Goal: Information Seeking & Learning: Learn about a topic

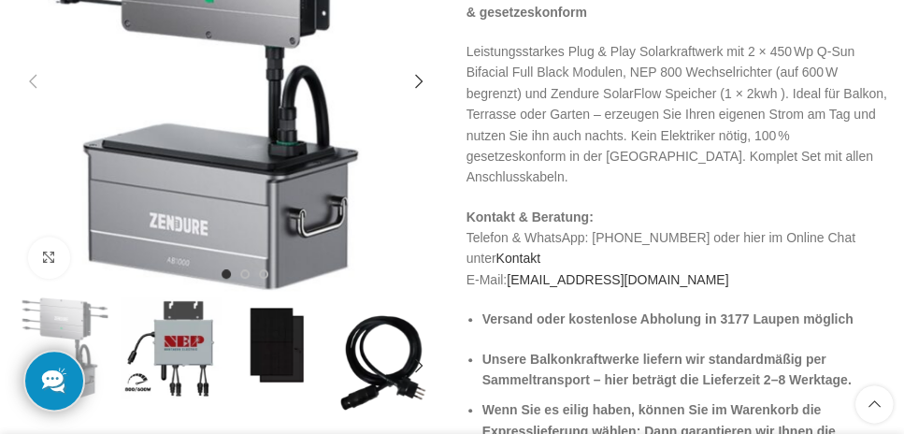
scroll to position [294, 0]
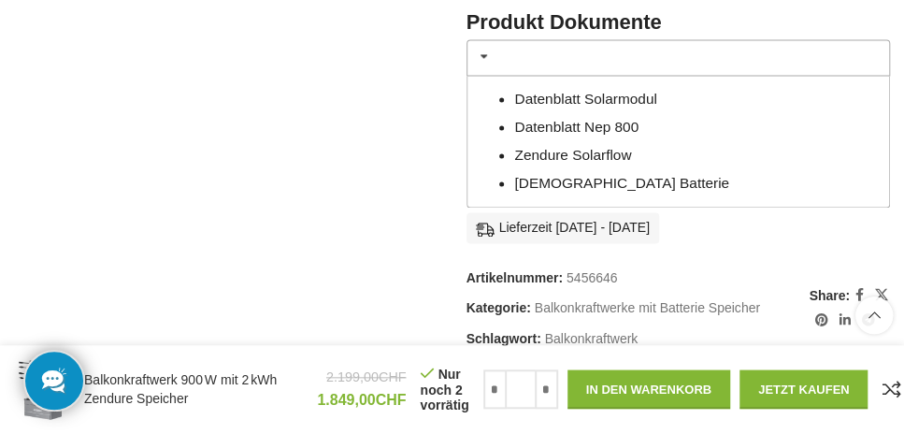
scroll to position [1081, 0]
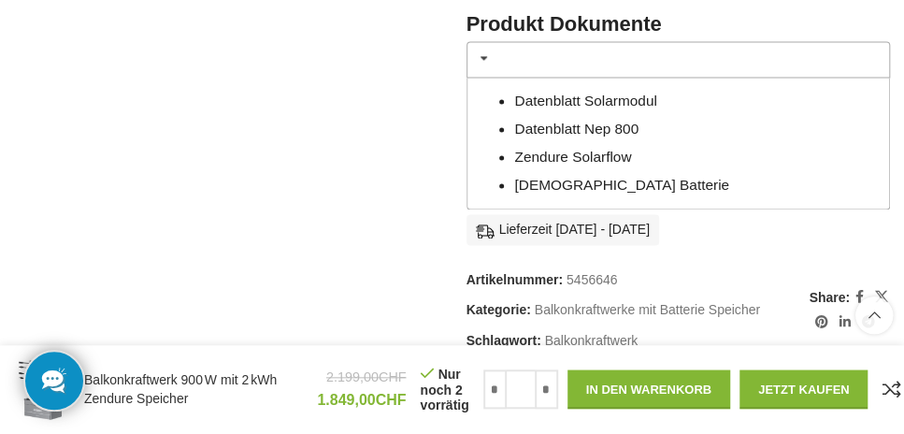
click at [597, 93] on link "Datenblatt Solarmodul" at bounding box center [585, 101] width 142 height 16
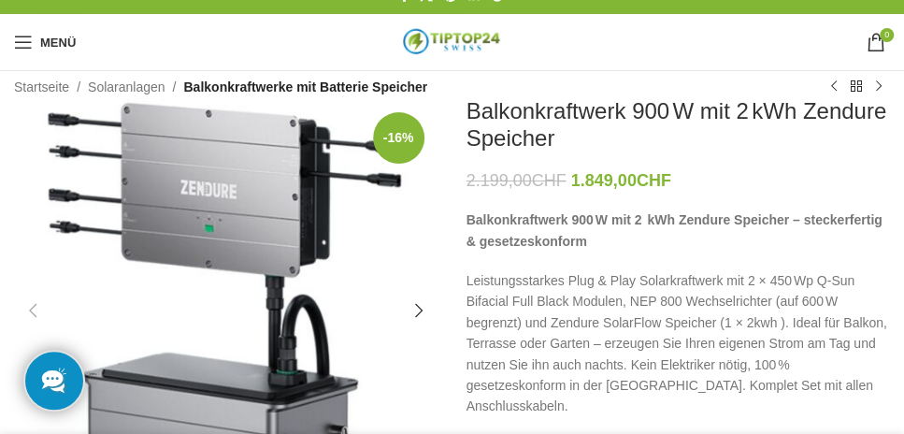
scroll to position [19, 0]
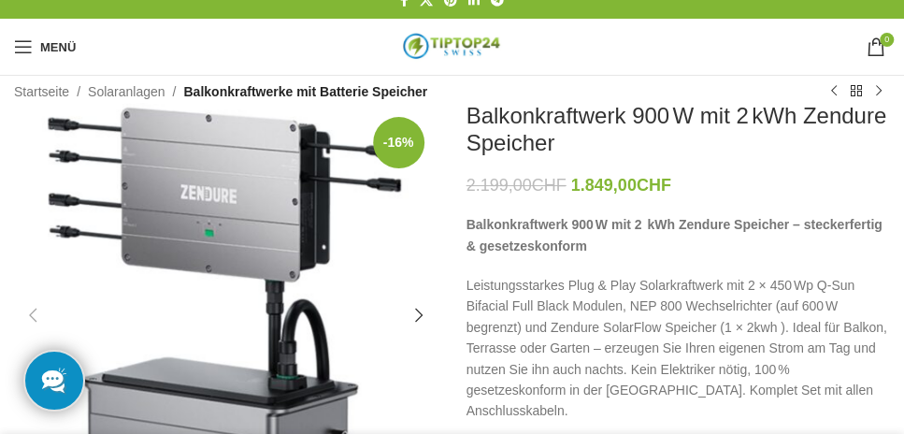
click at [780, 313] on p "Leistungsstarkes Plug & Play Solarkraftwerk mit 2 × 450 Wp Q‑Sun Bifacial Full …" at bounding box center [678, 348] width 424 height 147
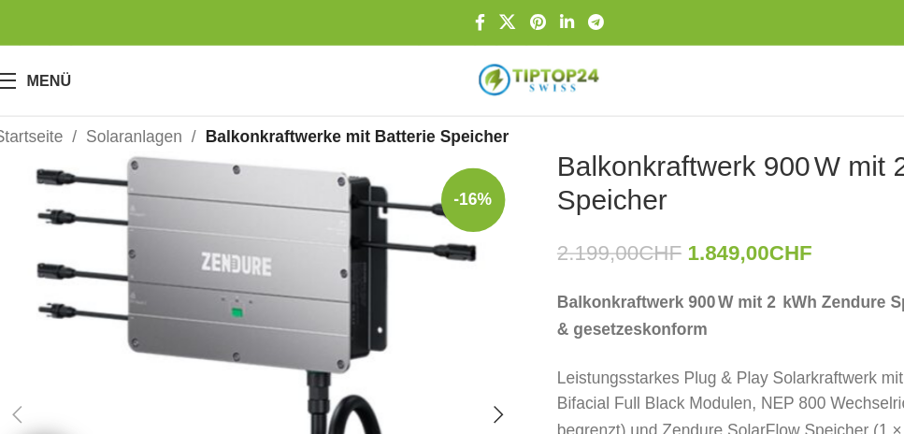
scroll to position [0, 0]
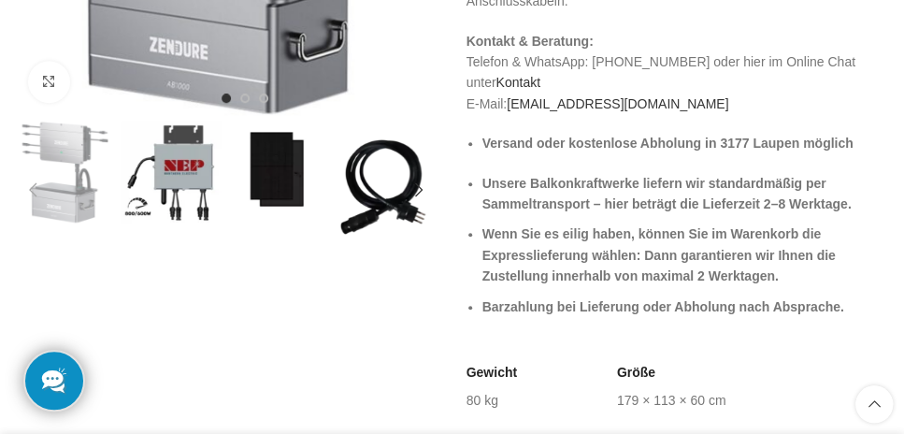
scroll to position [428, 0]
